Goal: Task Accomplishment & Management: Use online tool/utility

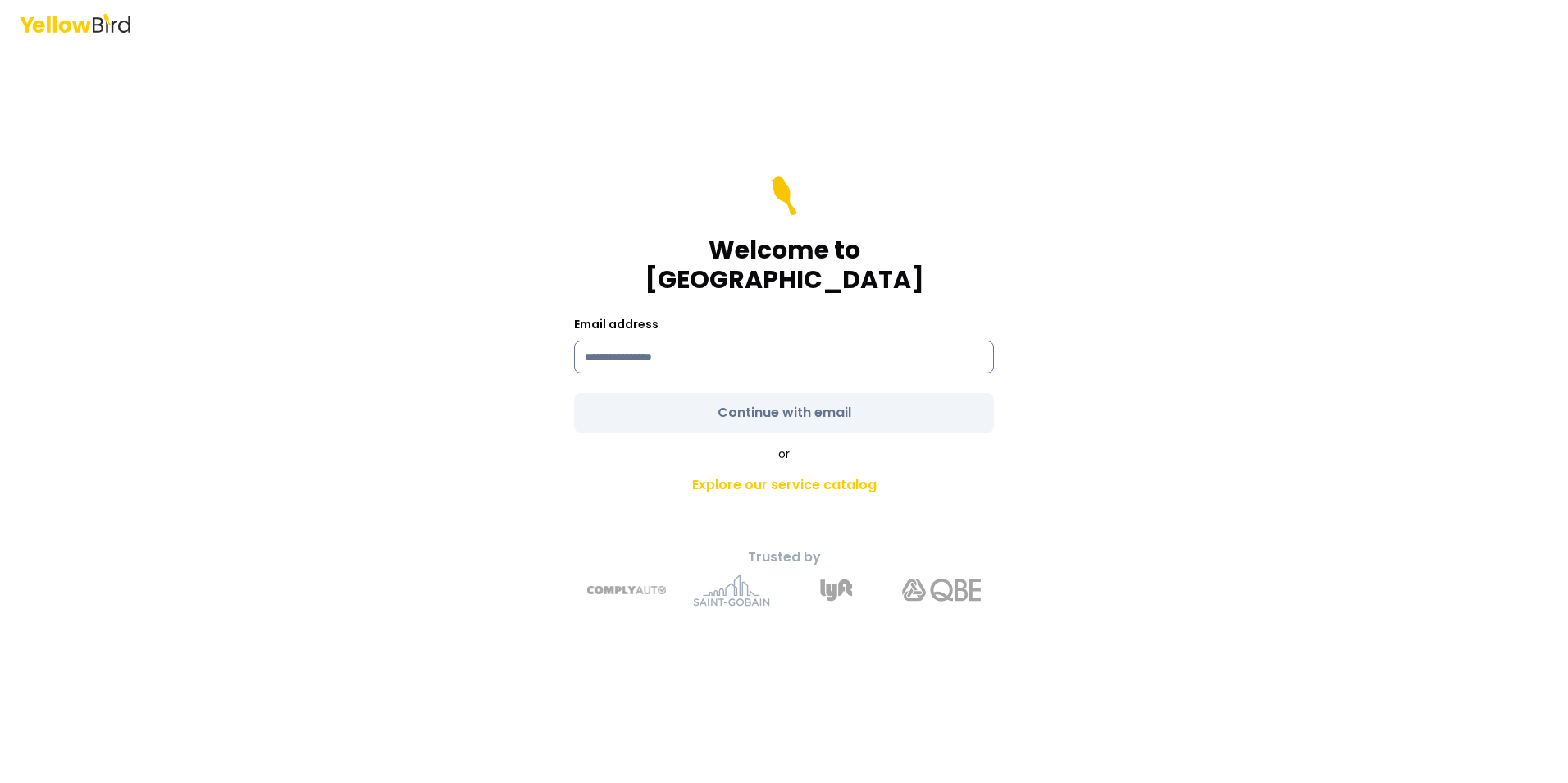
click at [692, 344] on input at bounding box center [784, 356] width 420 height 33
type input "**********"
click at [752, 401] on form "**********" at bounding box center [784, 304] width 420 height 256
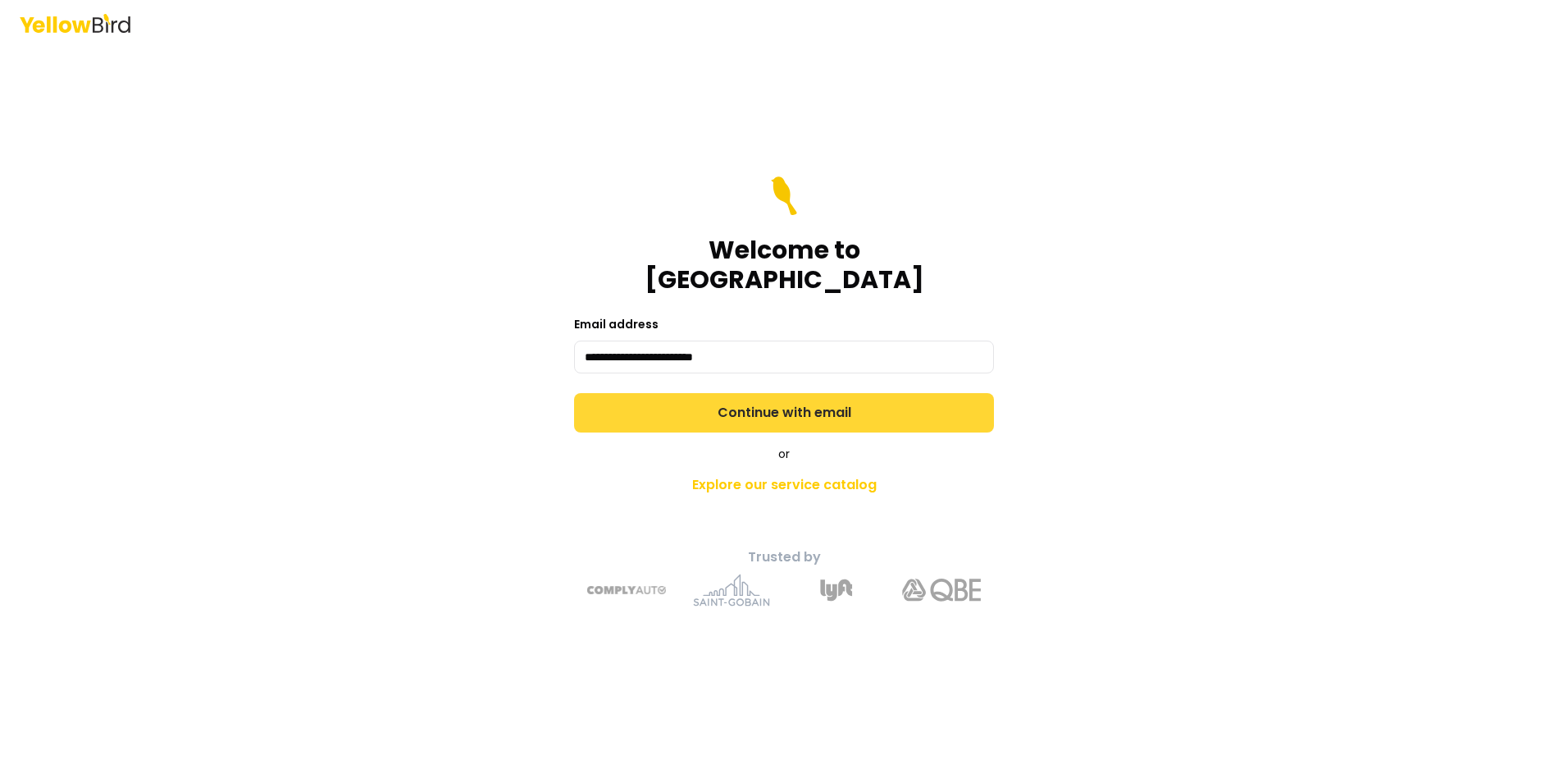
click at [752, 401] on button "Continue with email" at bounding box center [784, 413] width 420 height 40
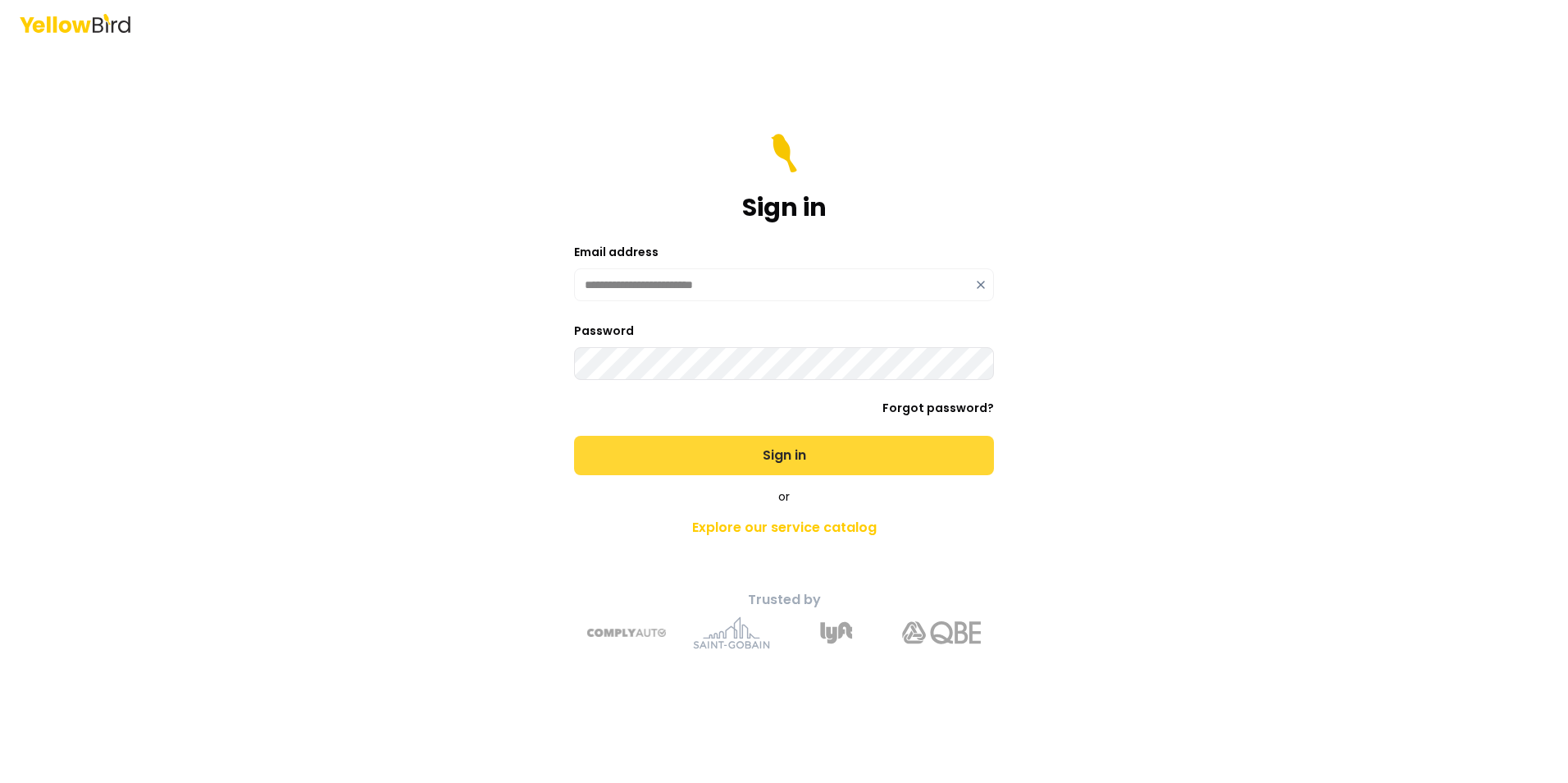
click at [790, 459] on button "Sign in" at bounding box center [784, 455] width 420 height 40
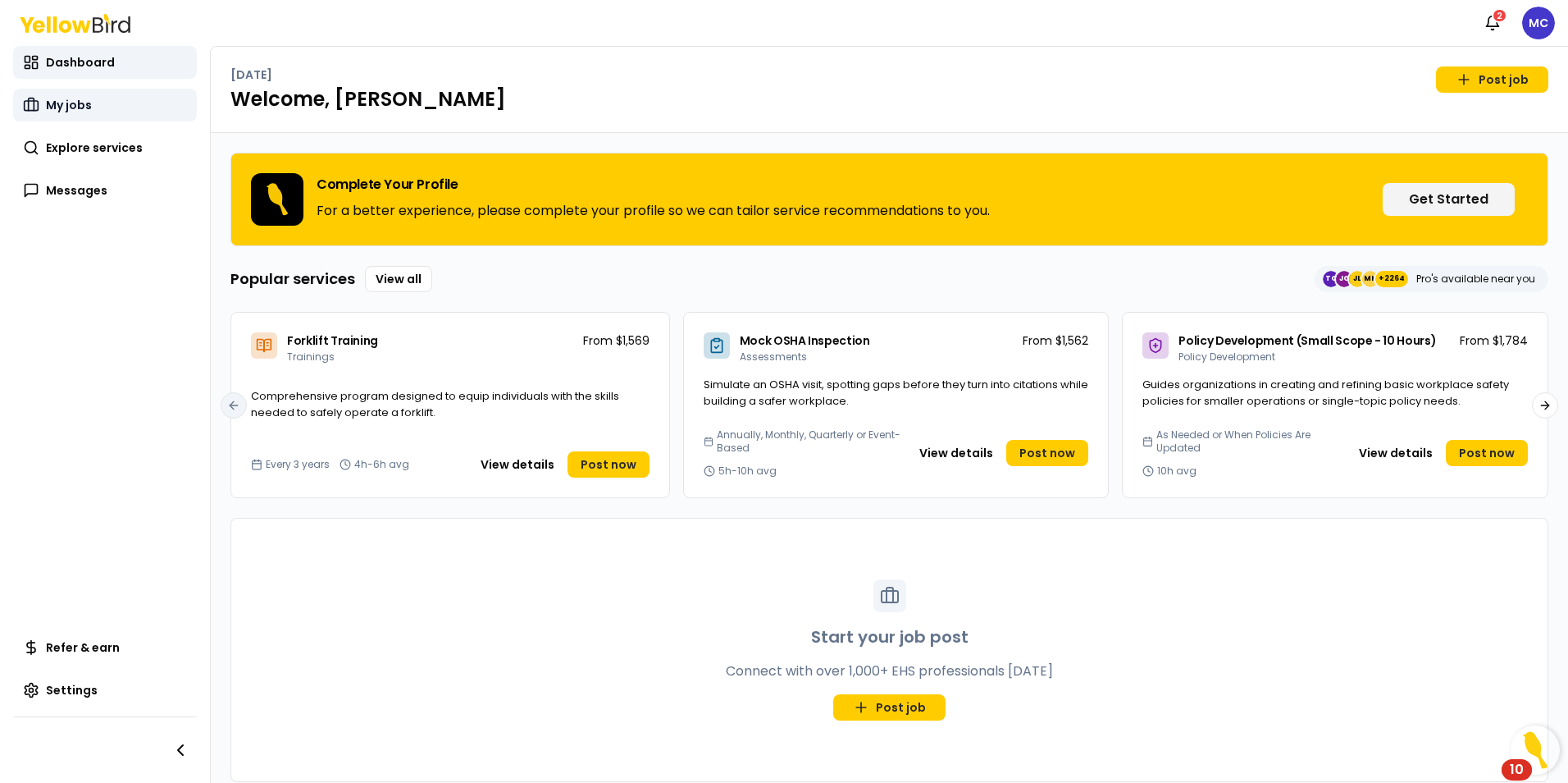
click at [51, 92] on link "My jobs" at bounding box center [105, 105] width 184 height 33
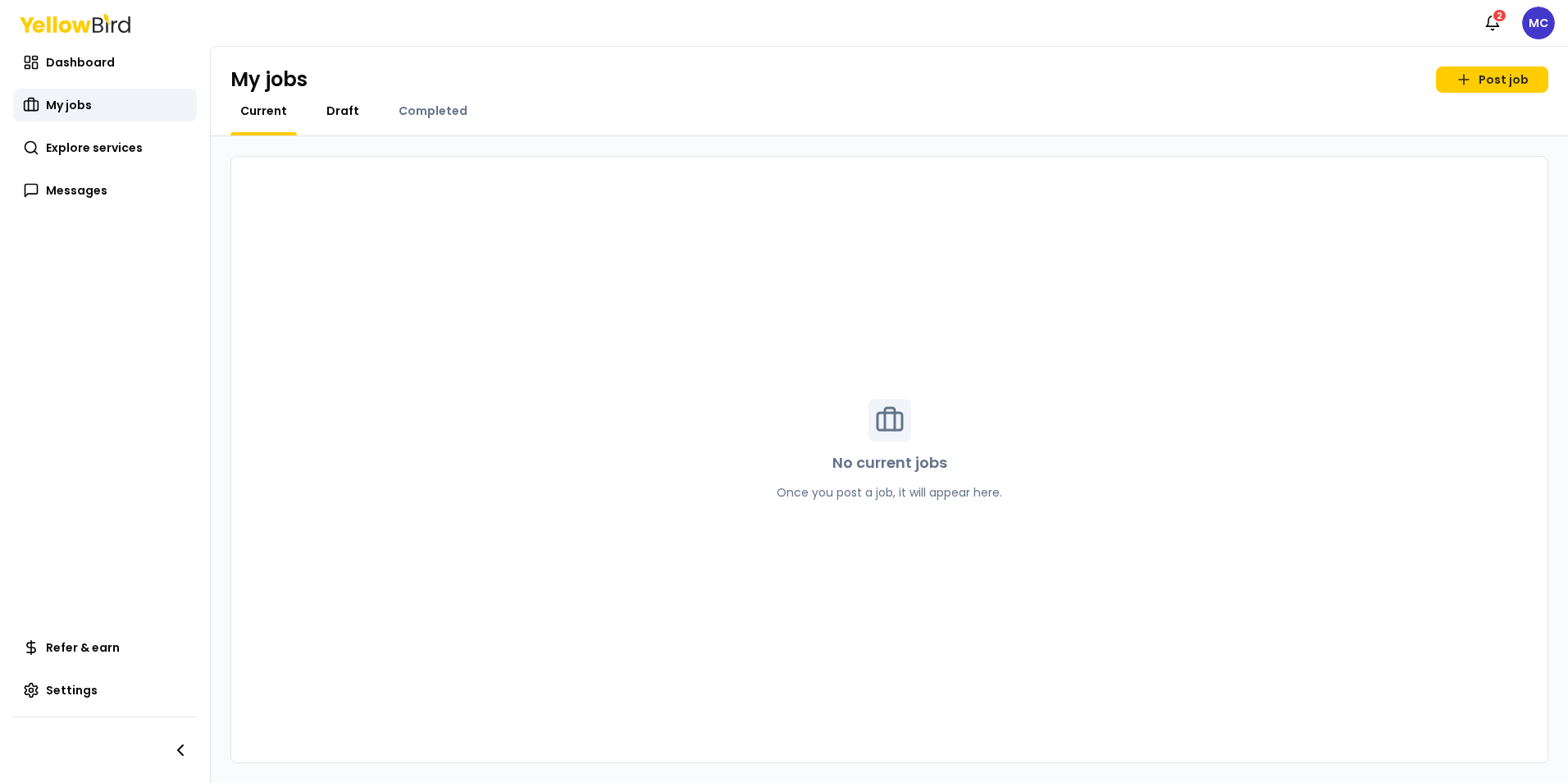
click at [351, 111] on span "Draft" at bounding box center [343, 110] width 33 height 16
click at [422, 111] on span "Completed" at bounding box center [432, 110] width 69 height 16
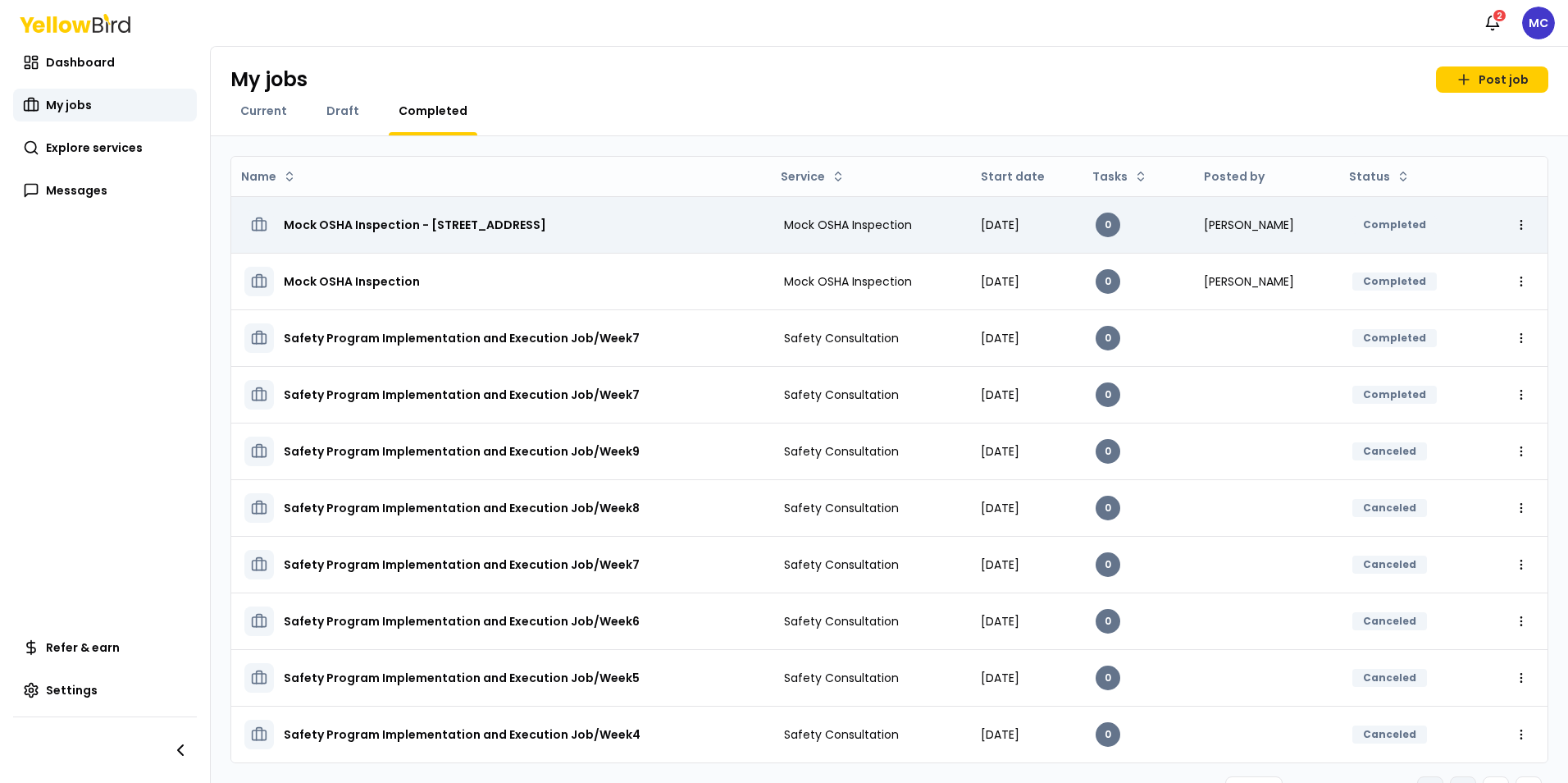
click at [546, 215] on h3 "Mock OSHA Inspection - [STREET_ADDRESS]" at bounding box center [414, 224] width 263 height 29
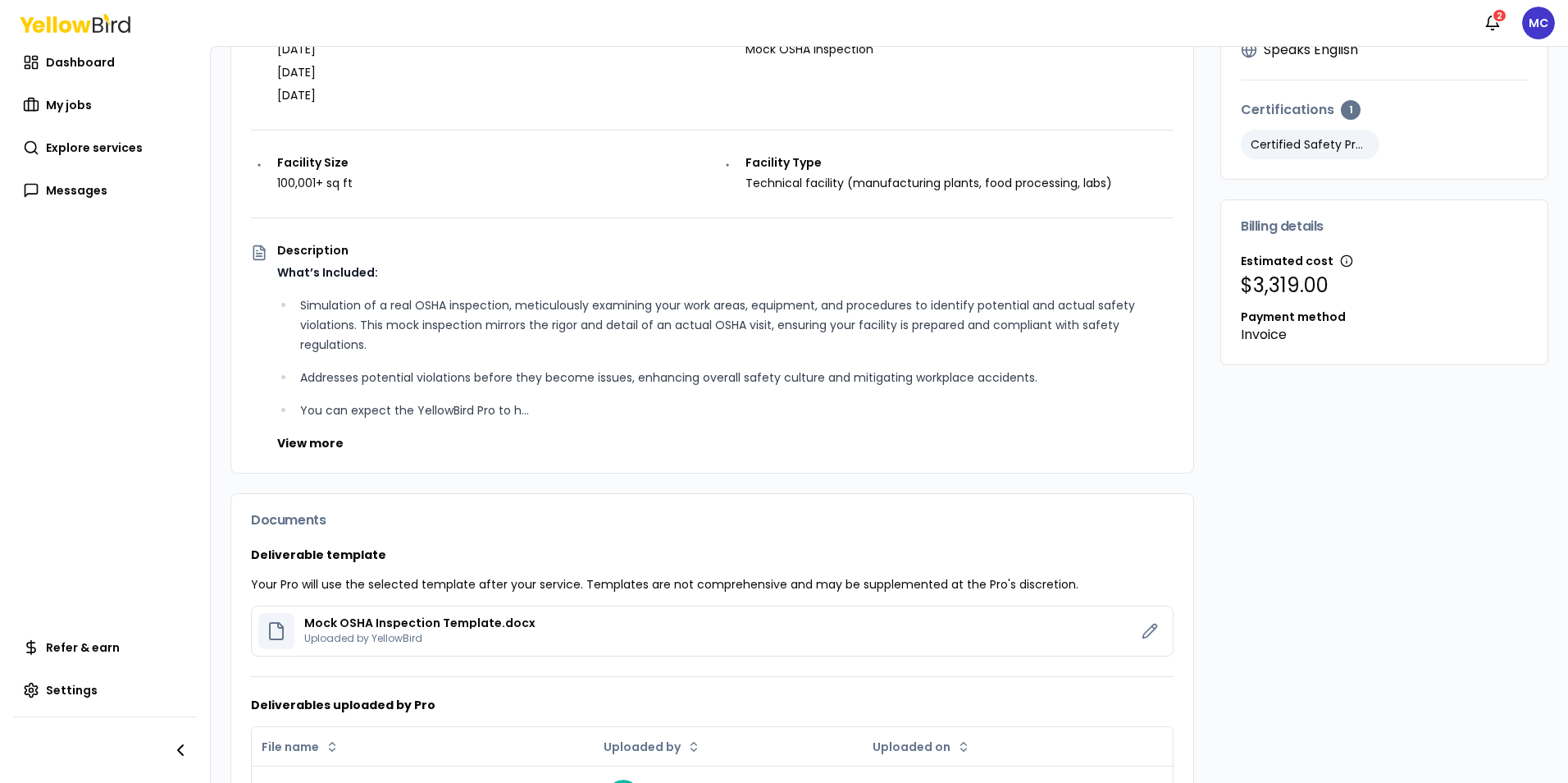
scroll to position [328, 0]
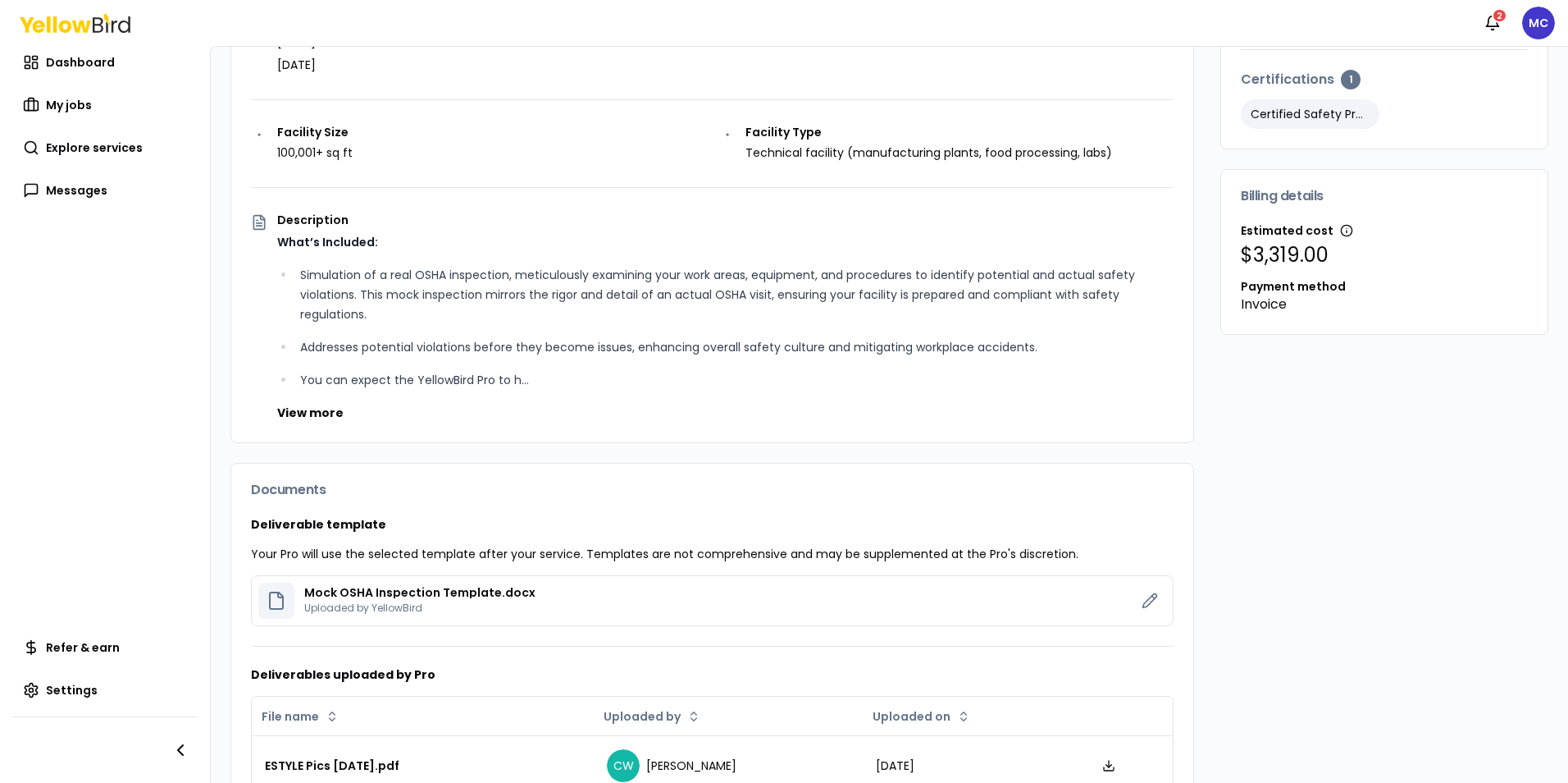
click at [388, 598] on div "Mock OSHA Inspection Template.docx Uploaded by YellowBird" at bounding box center [420, 601] width 232 height 28
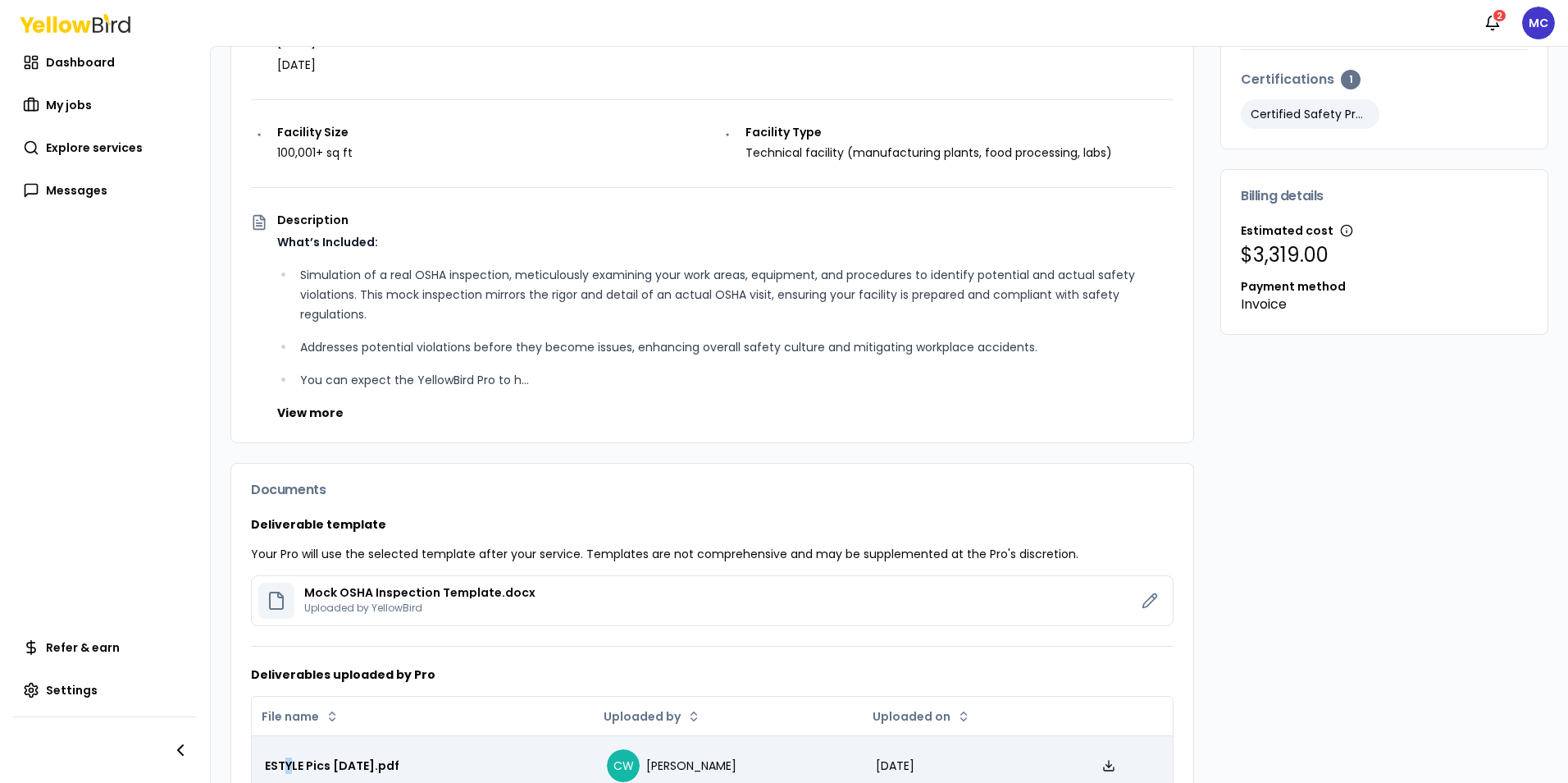
click at [289, 766] on div "ESTYLE Pics [DATE].pdf" at bounding box center [422, 765] width 315 height 16
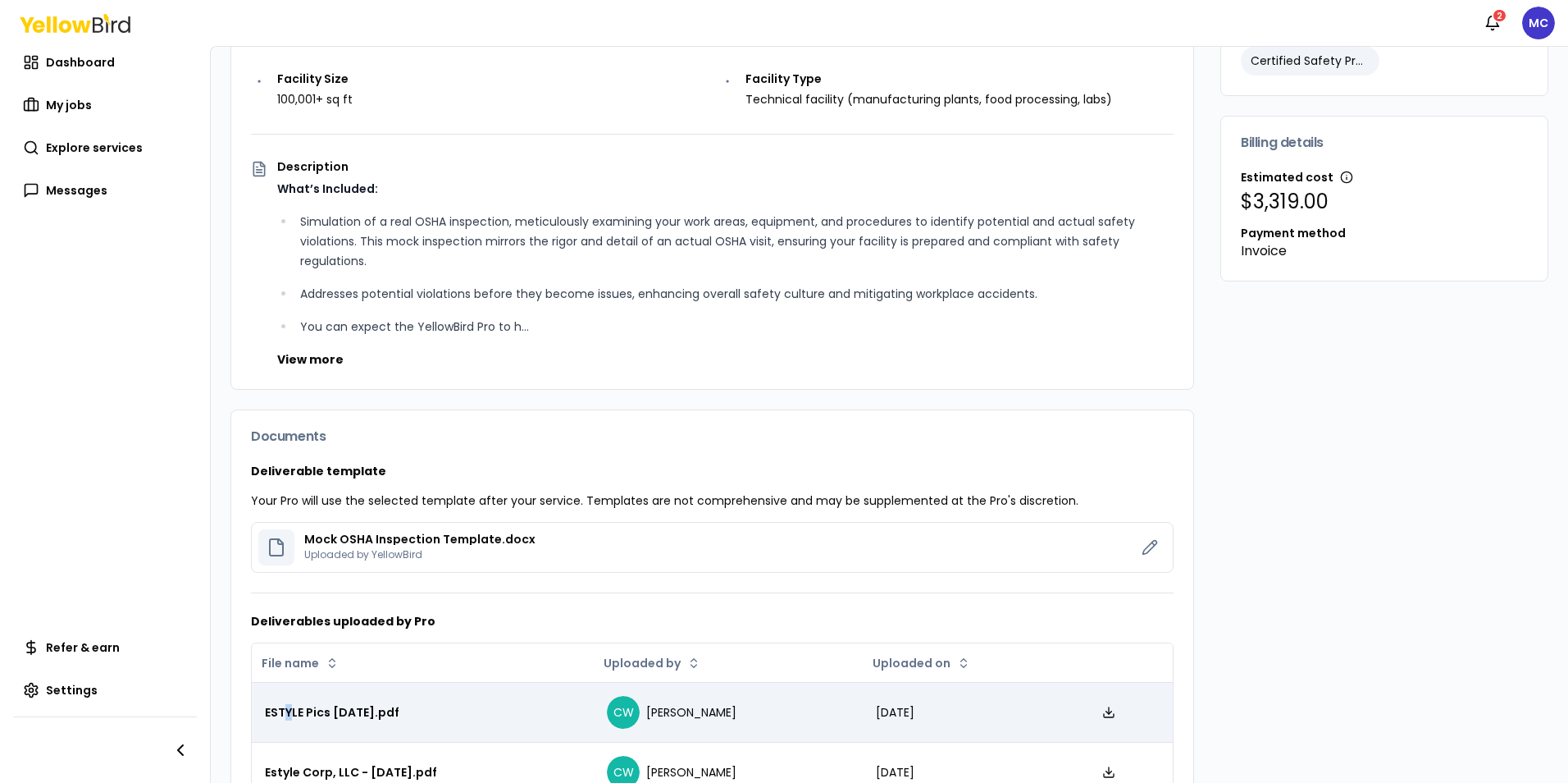
scroll to position [442, 0]
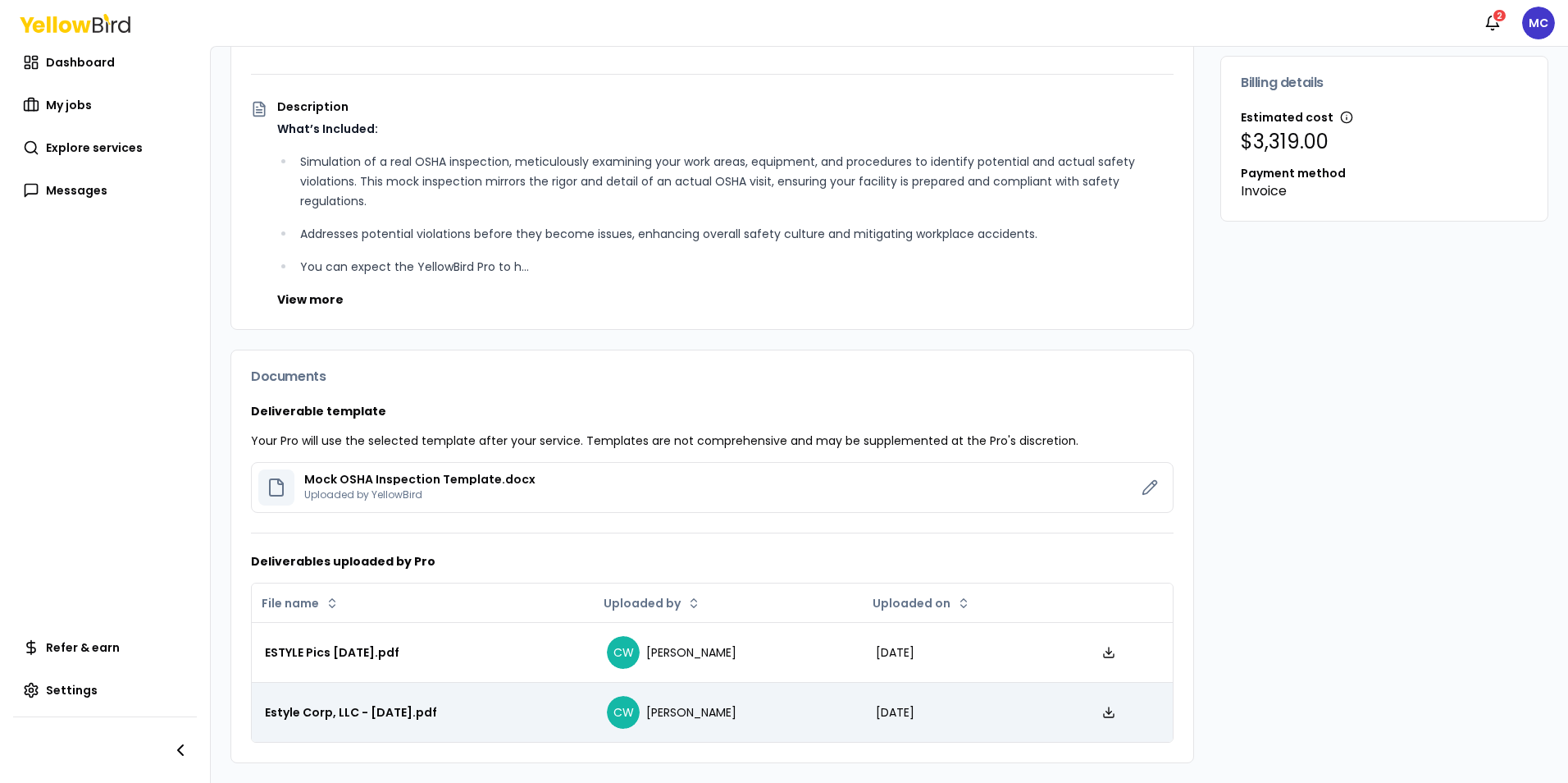
click at [374, 707] on div "Estyle Corp, LLC - [DATE].pdf" at bounding box center [422, 711] width 315 height 16
click at [1102, 714] on icon at bounding box center [1108, 712] width 13 height 13
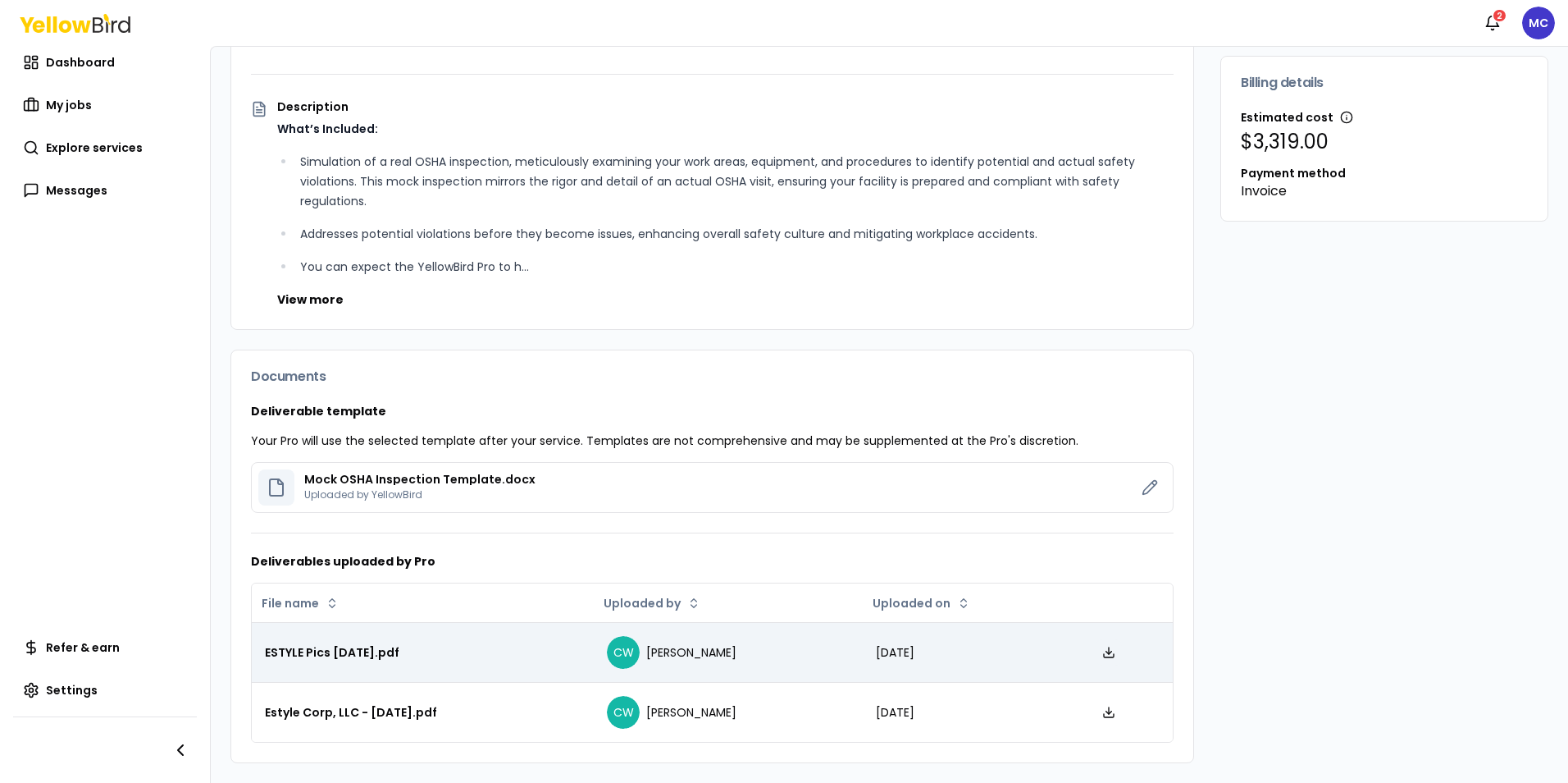
click at [1102, 650] on icon at bounding box center [1108, 652] width 13 height 13
